Goal: Task Accomplishment & Management: Manage account settings

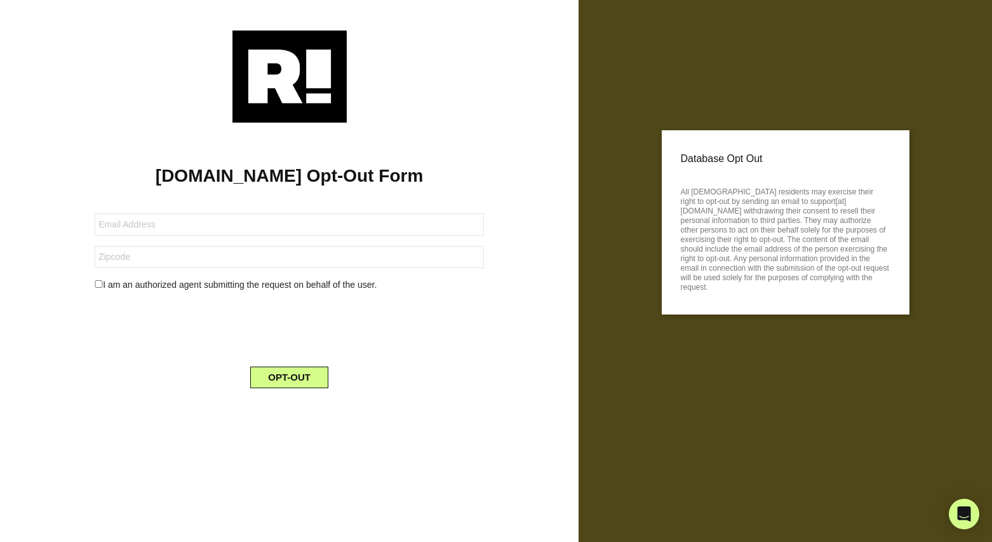
click at [287, 76] on img at bounding box center [289, 76] width 114 height 92
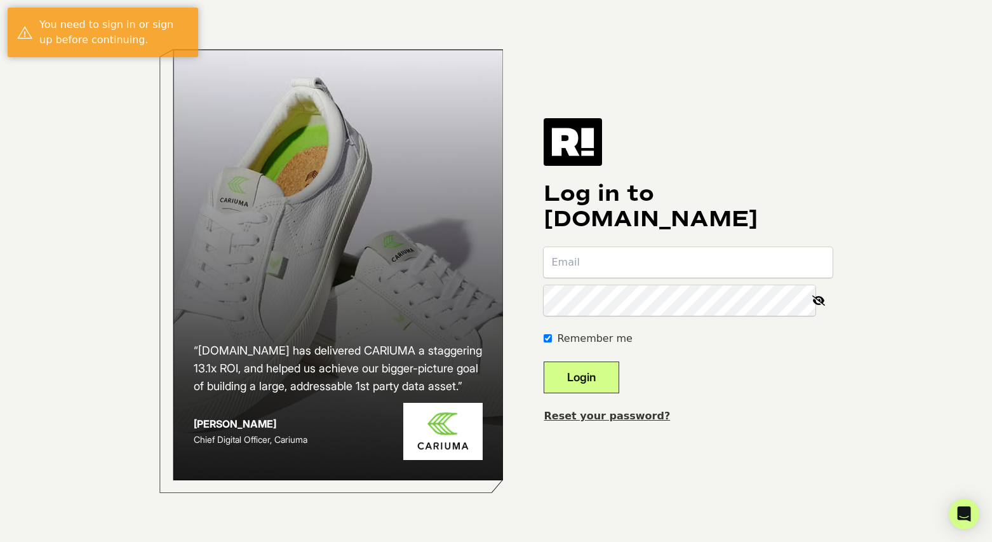
click at [588, 134] on img at bounding box center [573, 141] width 58 height 47
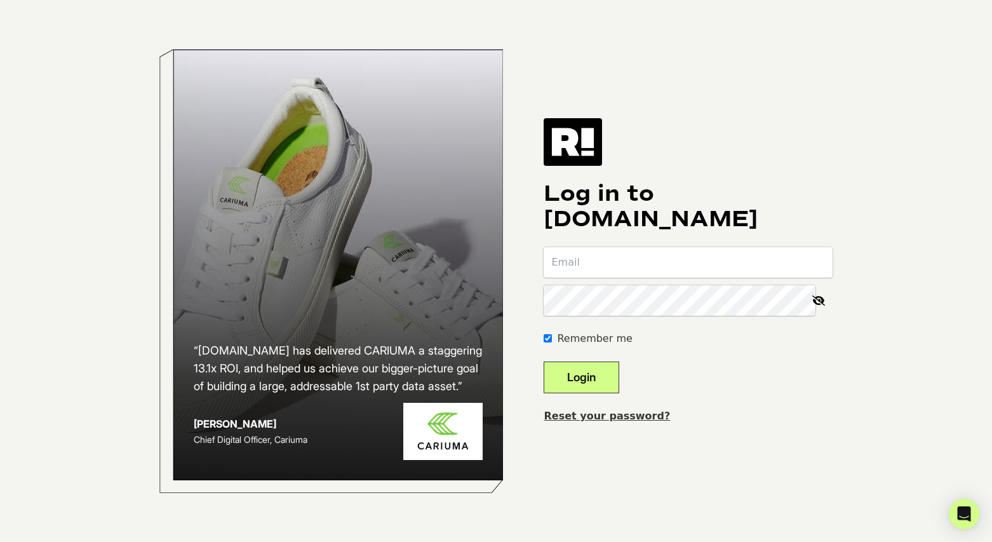
click at [607, 416] on link "Reset your password?" at bounding box center [607, 416] width 126 height 12
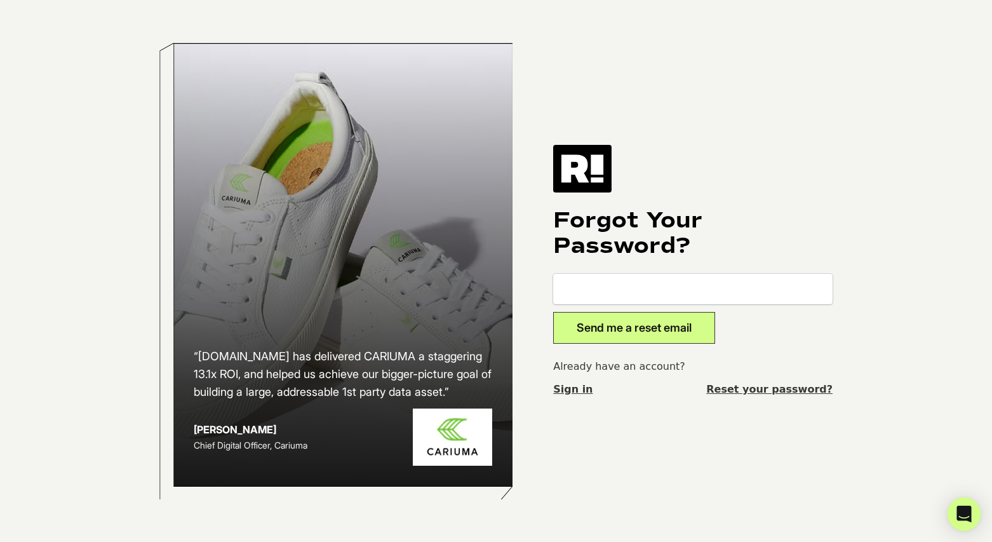
click at [573, 389] on link "Sign in" at bounding box center [572, 389] width 39 height 15
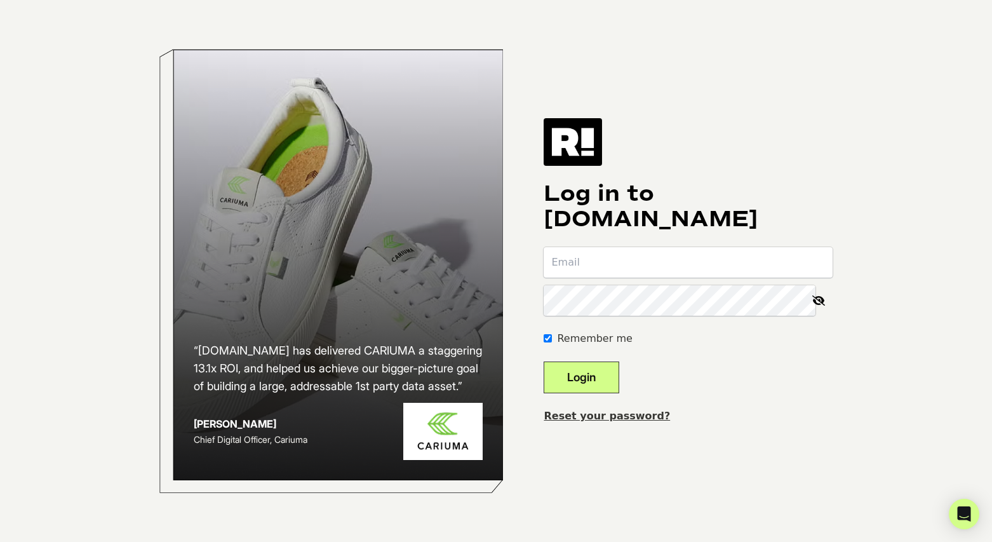
click at [591, 136] on img at bounding box center [573, 141] width 58 height 47
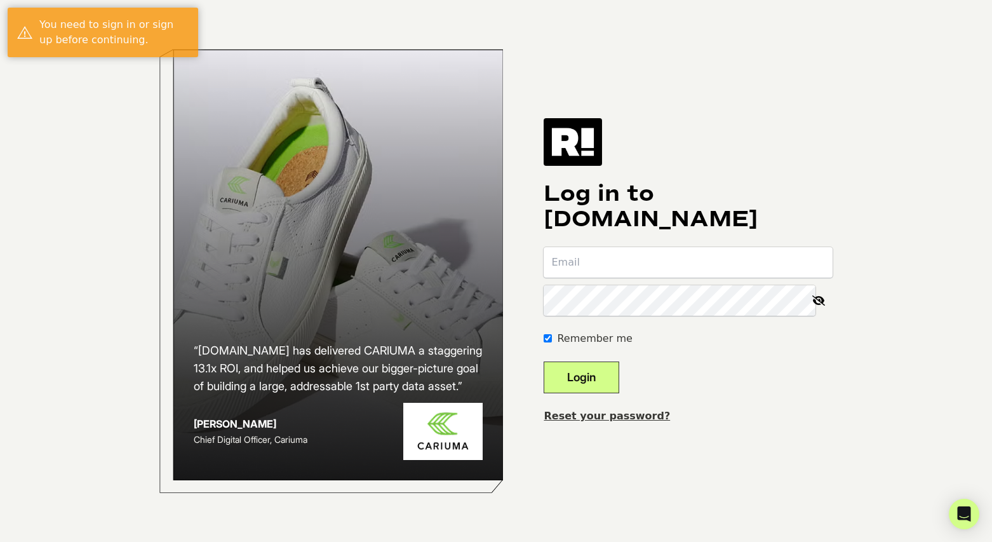
click at [606, 414] on link "Reset your password?" at bounding box center [607, 416] width 126 height 12
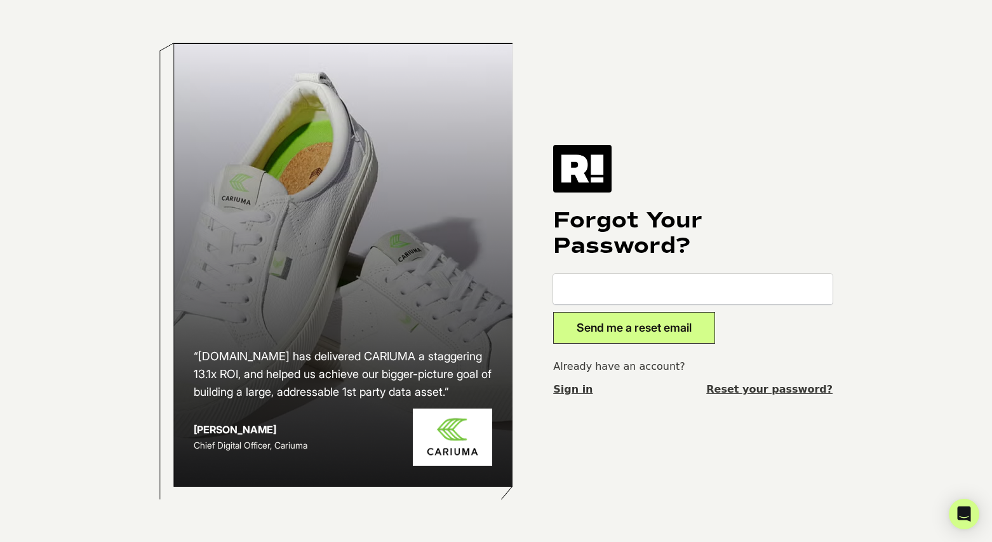
click at [781, 389] on link "Reset your password?" at bounding box center [769, 389] width 126 height 15
click at [589, 166] on img at bounding box center [582, 168] width 58 height 47
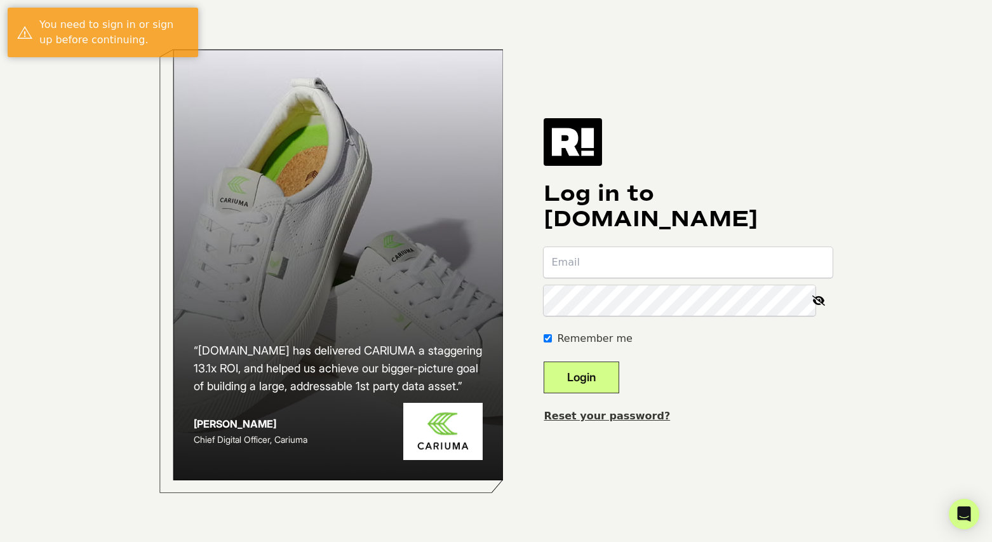
click at [612, 415] on link "Reset your password?" at bounding box center [607, 416] width 126 height 12
